Goal: Information Seeking & Learning: Learn about a topic

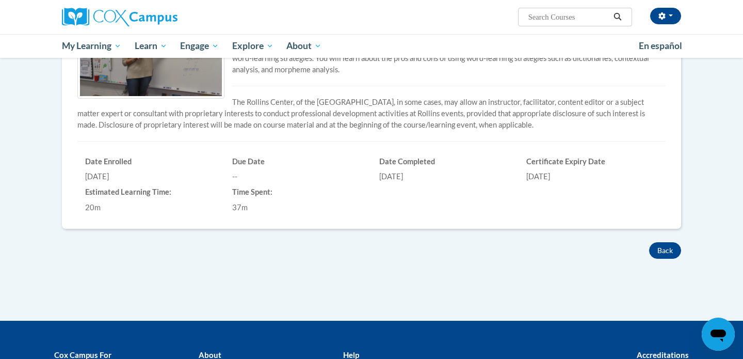
scroll to position [286, 0]
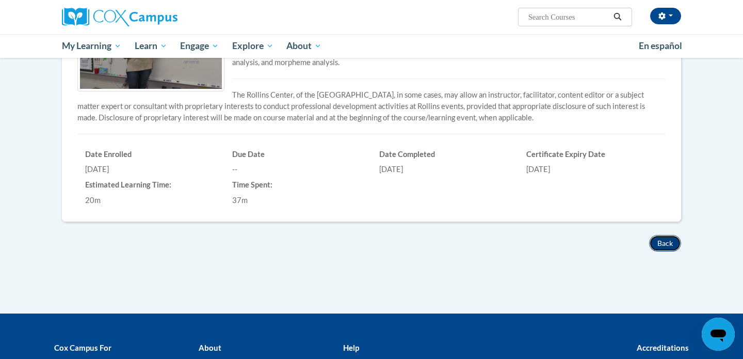
click at [664, 240] on button "Back" at bounding box center [665, 243] width 32 height 17
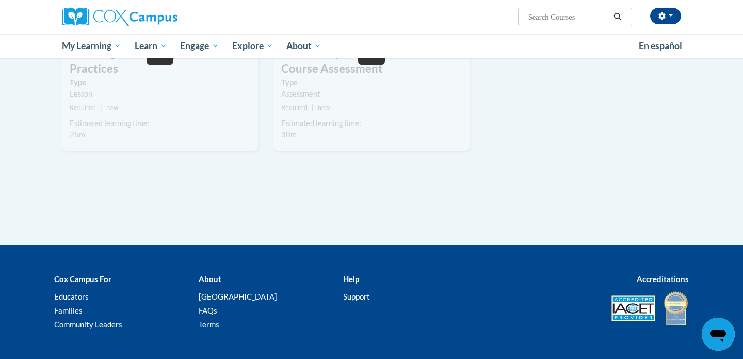
scroll to position [1265, 0]
